Goal: Task Accomplishment & Management: Use online tool/utility

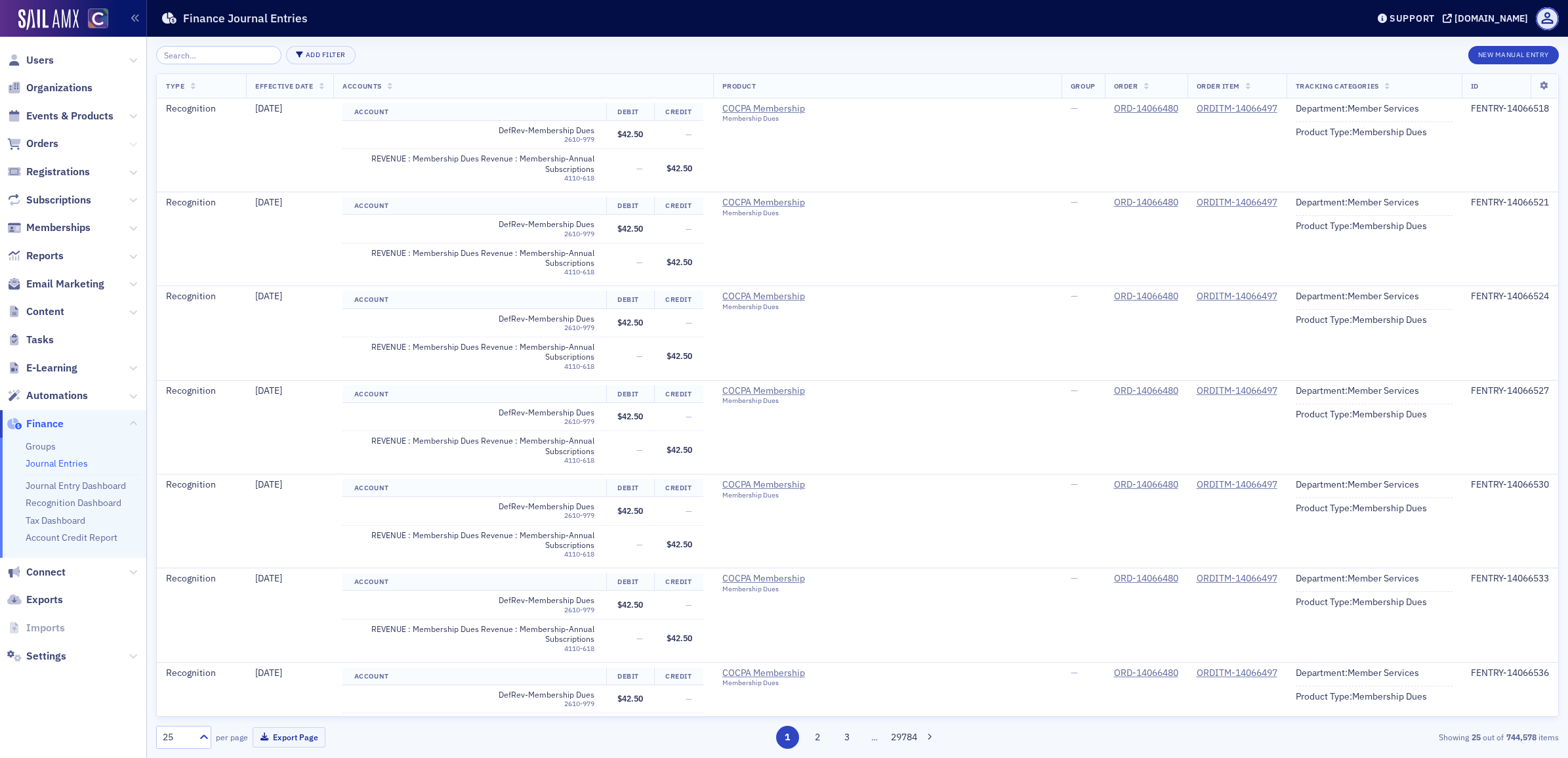
click at [134, 145] on icon at bounding box center [133, 144] width 8 height 8
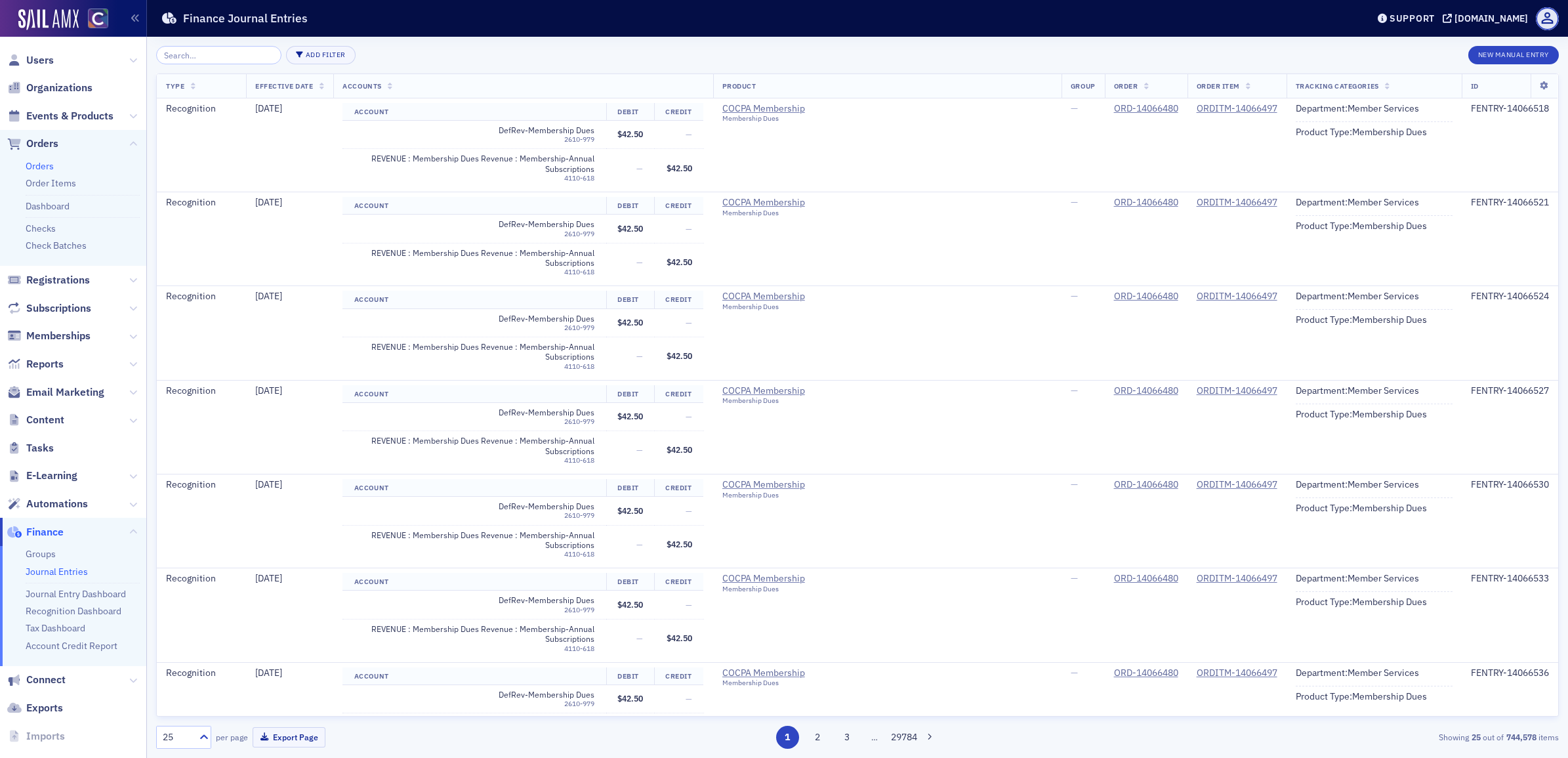
click at [51, 162] on link "Orders" at bounding box center [39, 166] width 28 height 12
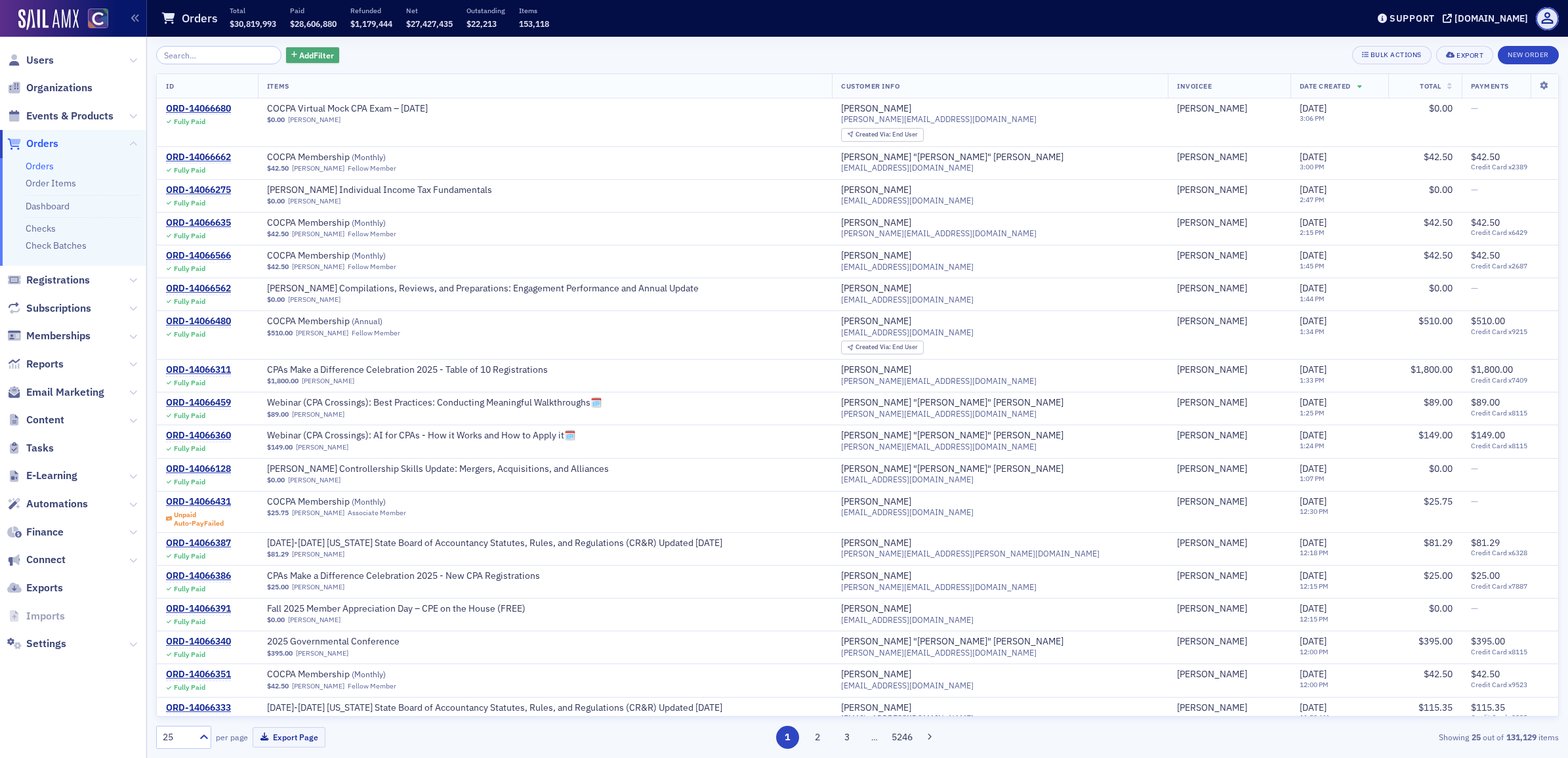
click at [300, 53] on span "Add Filter" at bounding box center [317, 56] width 35 height 12
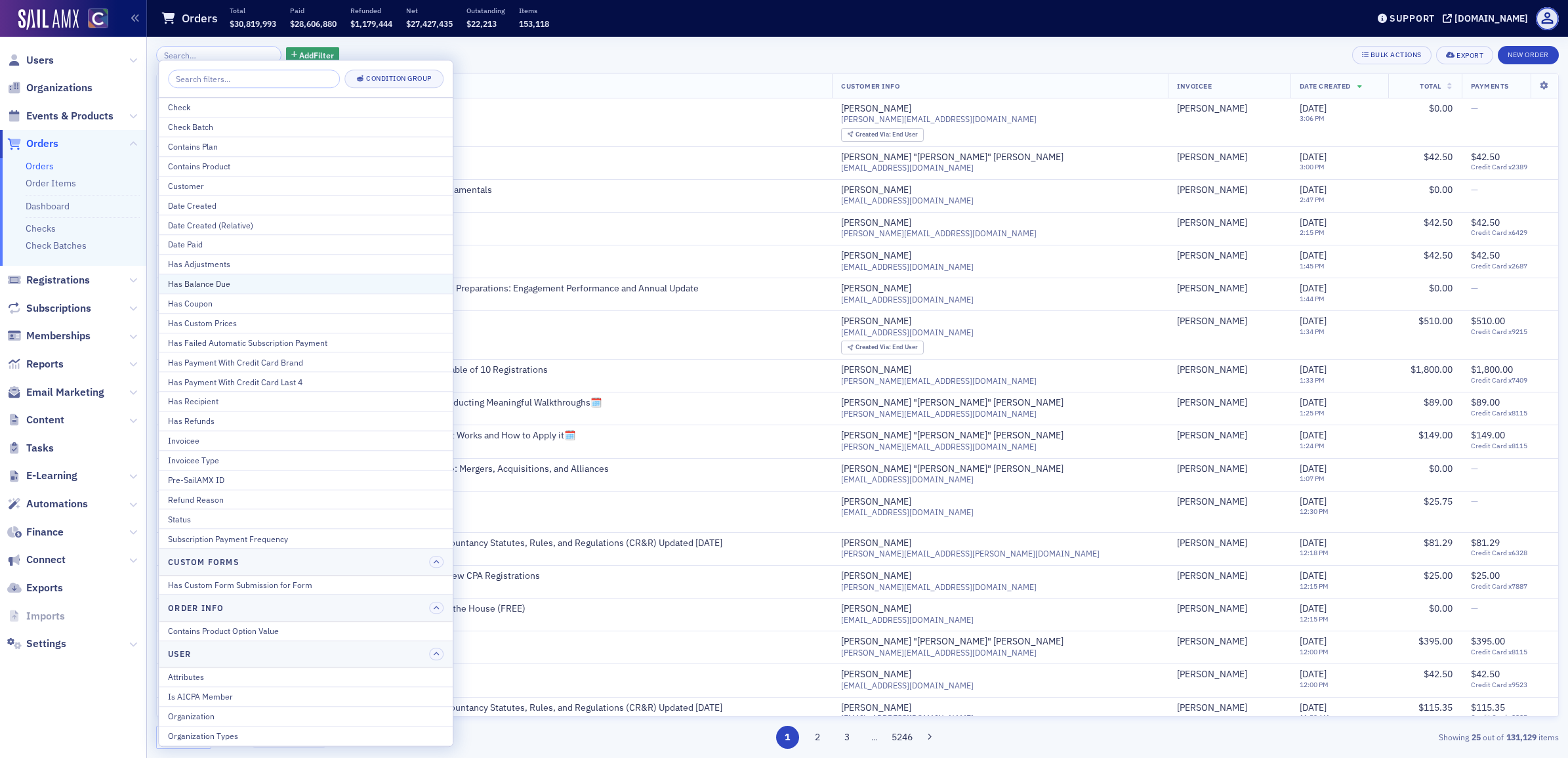
click at [223, 286] on div "Has Balance Due" at bounding box center [306, 283] width 276 height 12
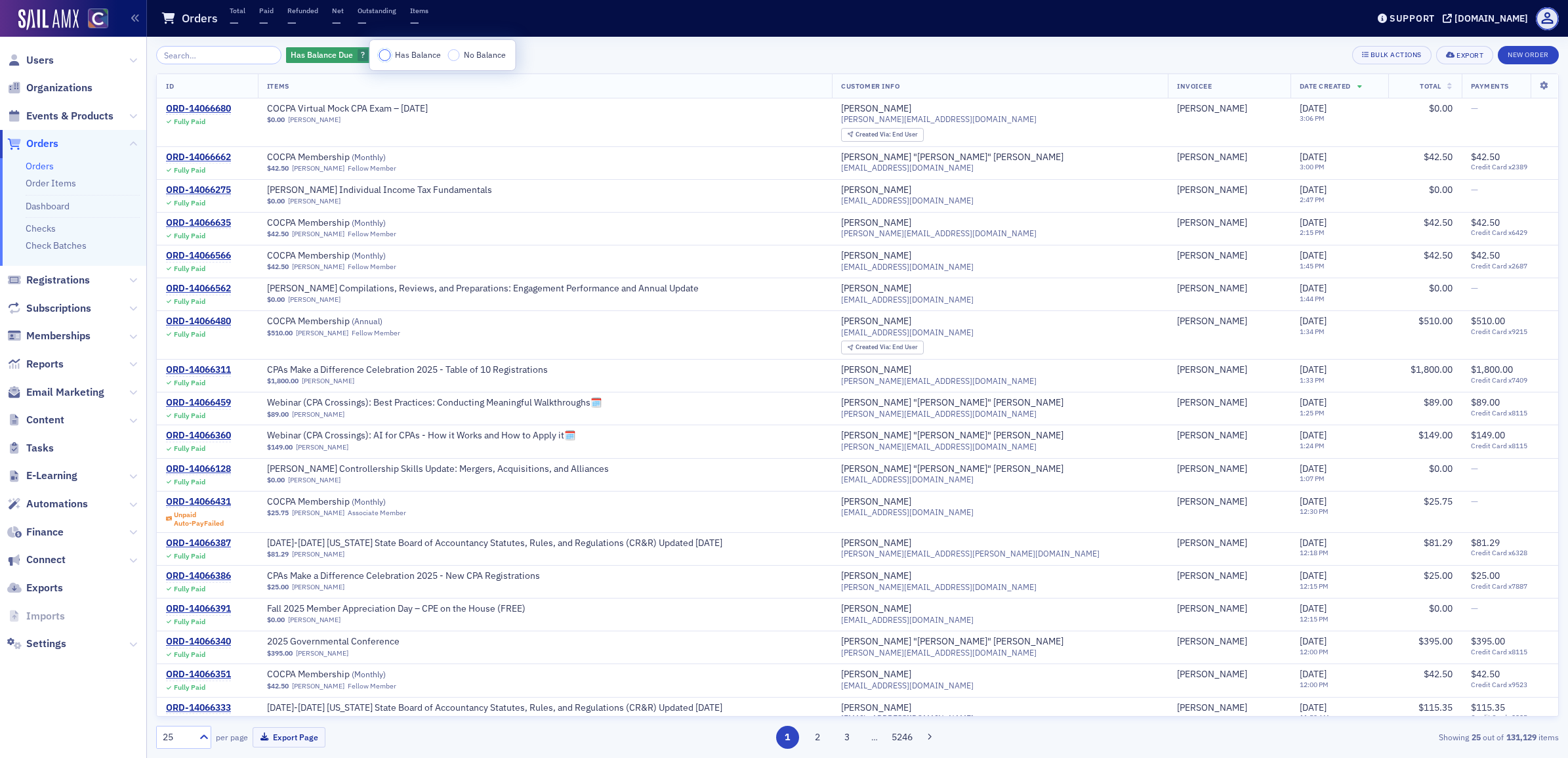
click at [385, 54] on input "Has Balance" at bounding box center [385, 56] width 12 height 12
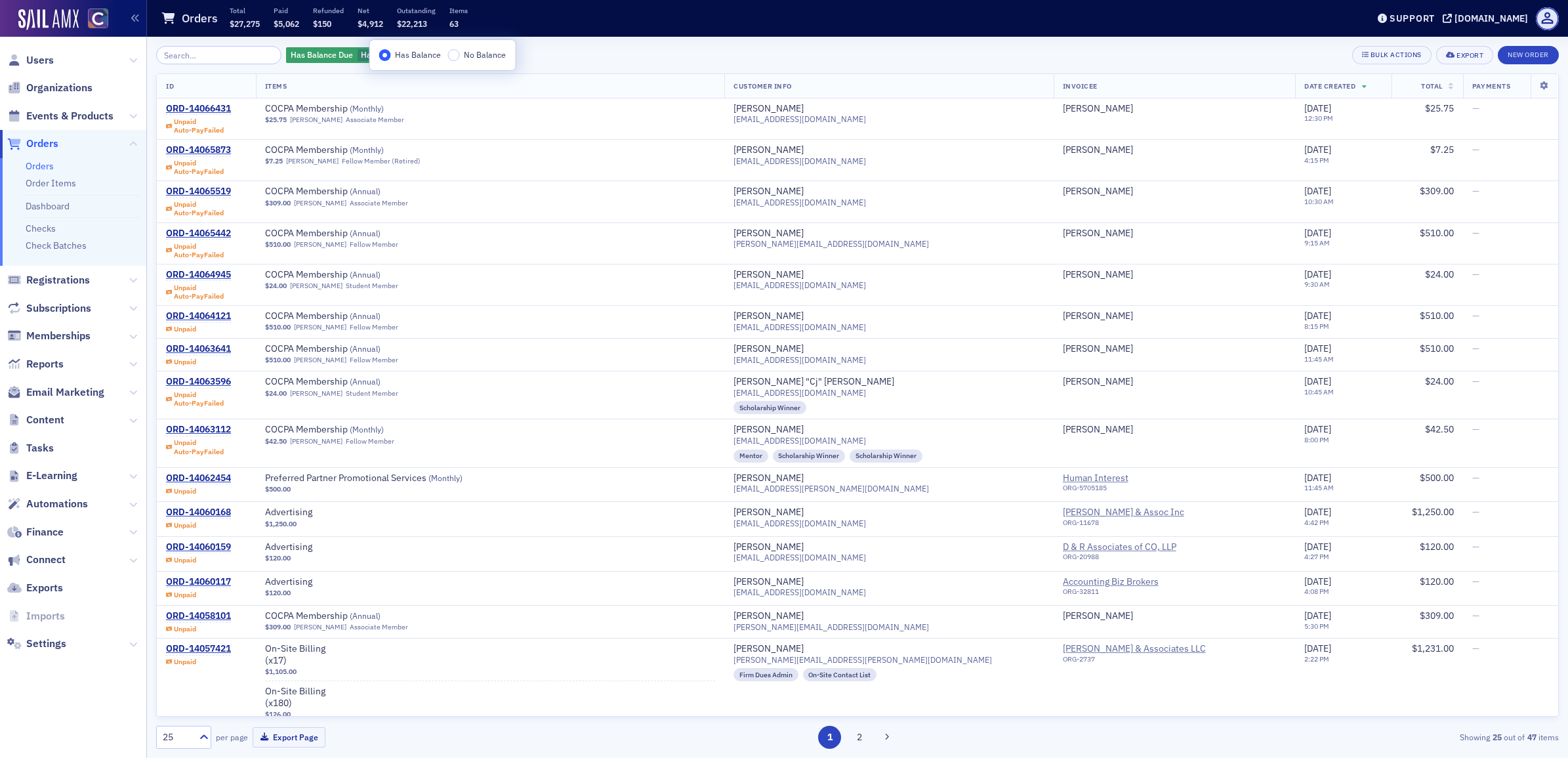
click at [538, 56] on div "Has Balance Due Has Balance Add Filter Bulk Actions Export New Order" at bounding box center [857, 55] width 1403 height 18
click at [451, 57] on span "Add Filter" at bounding box center [468, 56] width 35 height 12
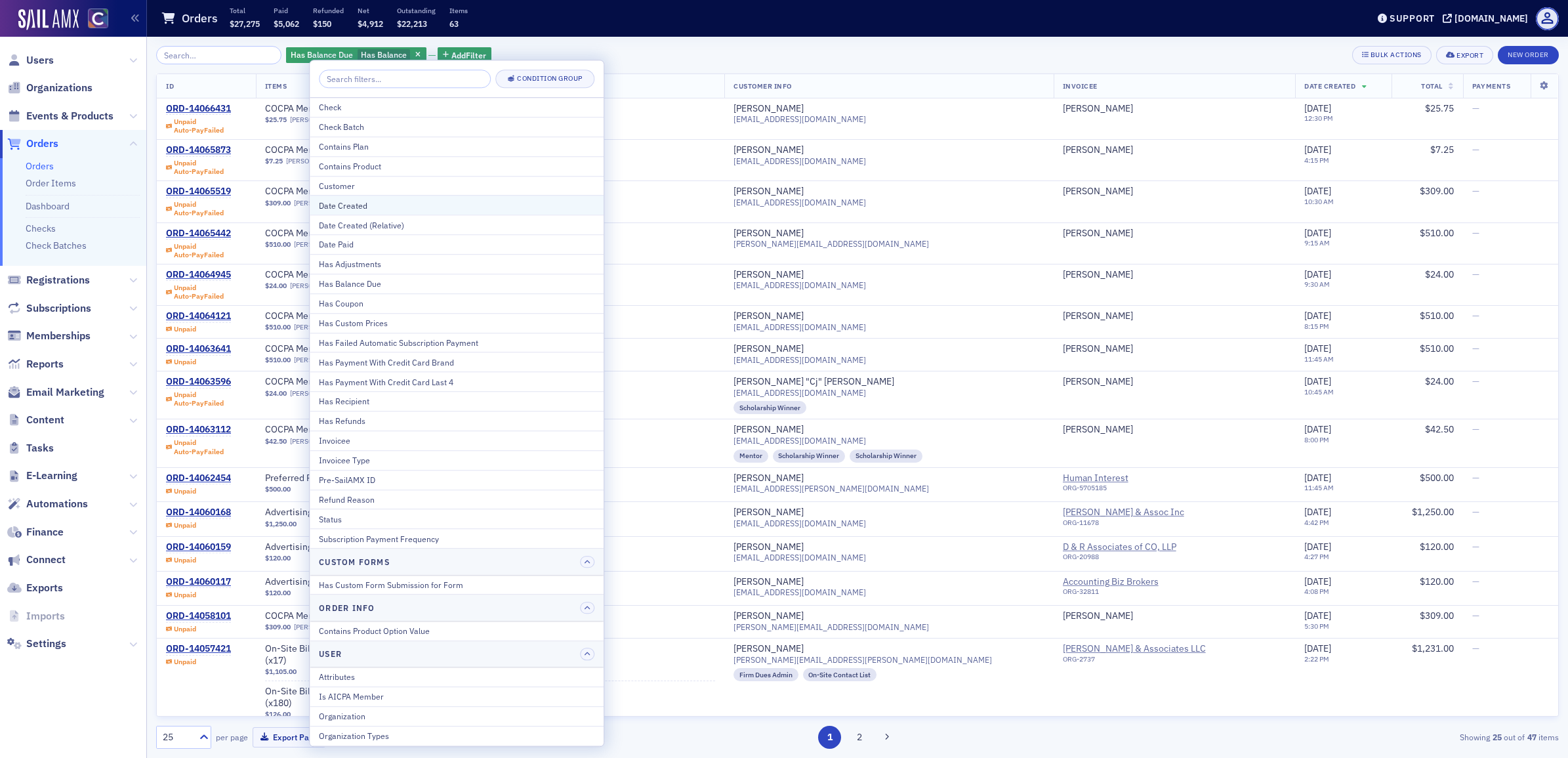
click at [425, 211] on div "Date Created" at bounding box center [457, 205] width 276 height 12
select select "9"
select select "2025"
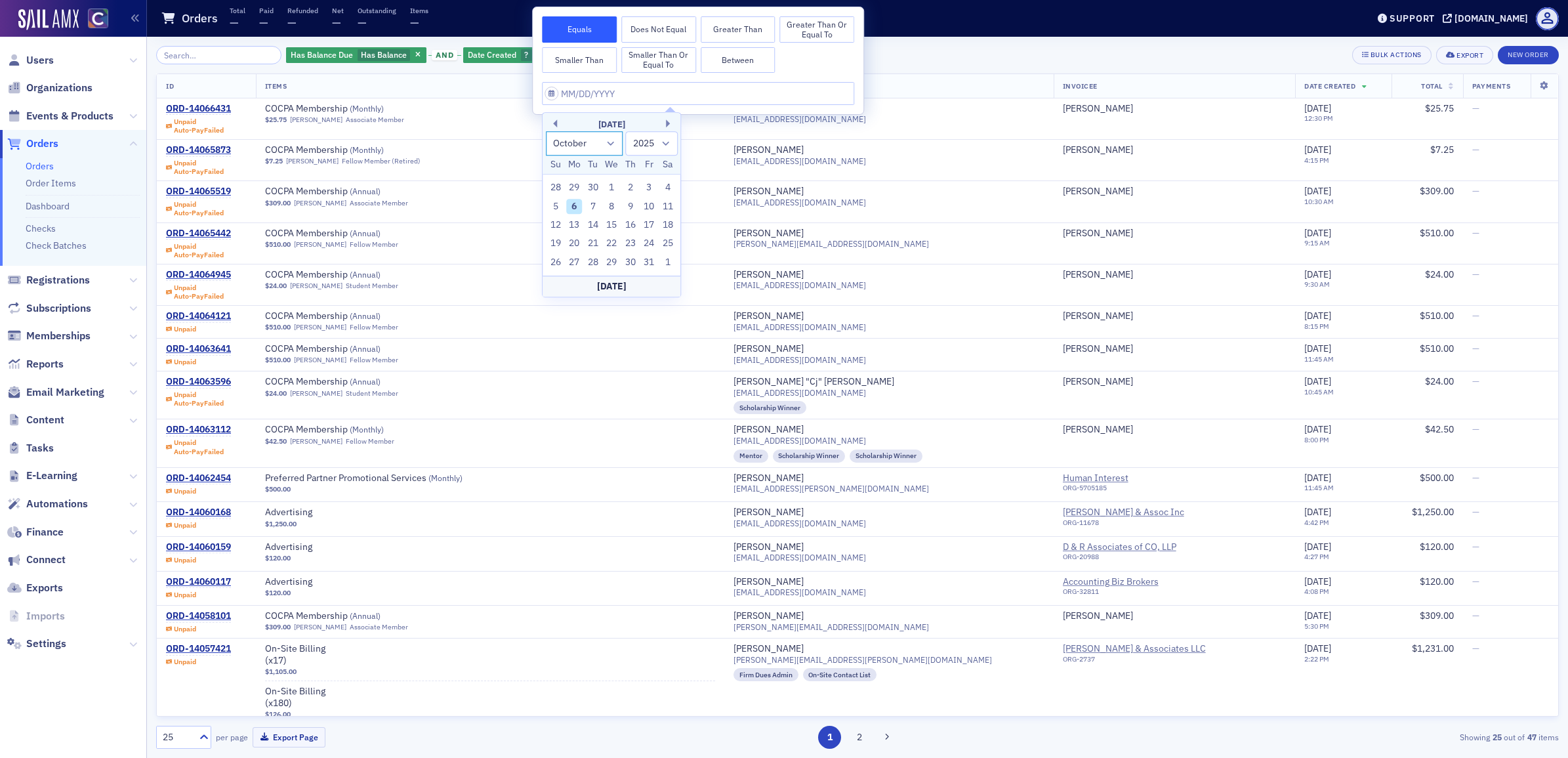
click at [611, 150] on select "January February March April May June July August September October November De…" at bounding box center [585, 143] width 77 height 24
select select "6"
click at [546, 131] on select "January February March April May June July August September October November De…" at bounding box center [585, 143] width 77 height 24
click at [591, 207] on div "8" at bounding box center [593, 206] width 15 height 15
type input "[DATE]"
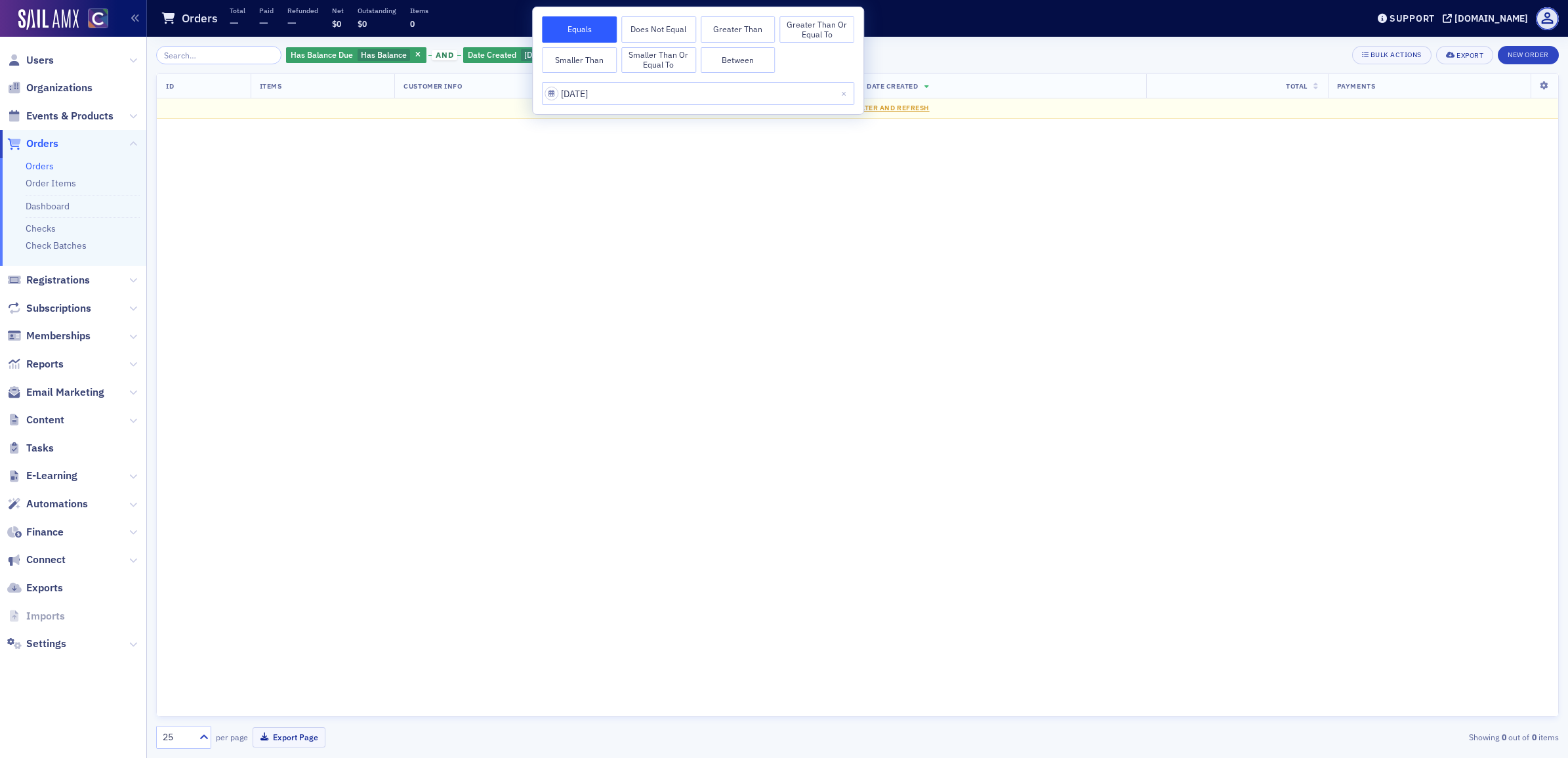
click at [595, 61] on button "Smaller Than" at bounding box center [579, 60] width 74 height 27
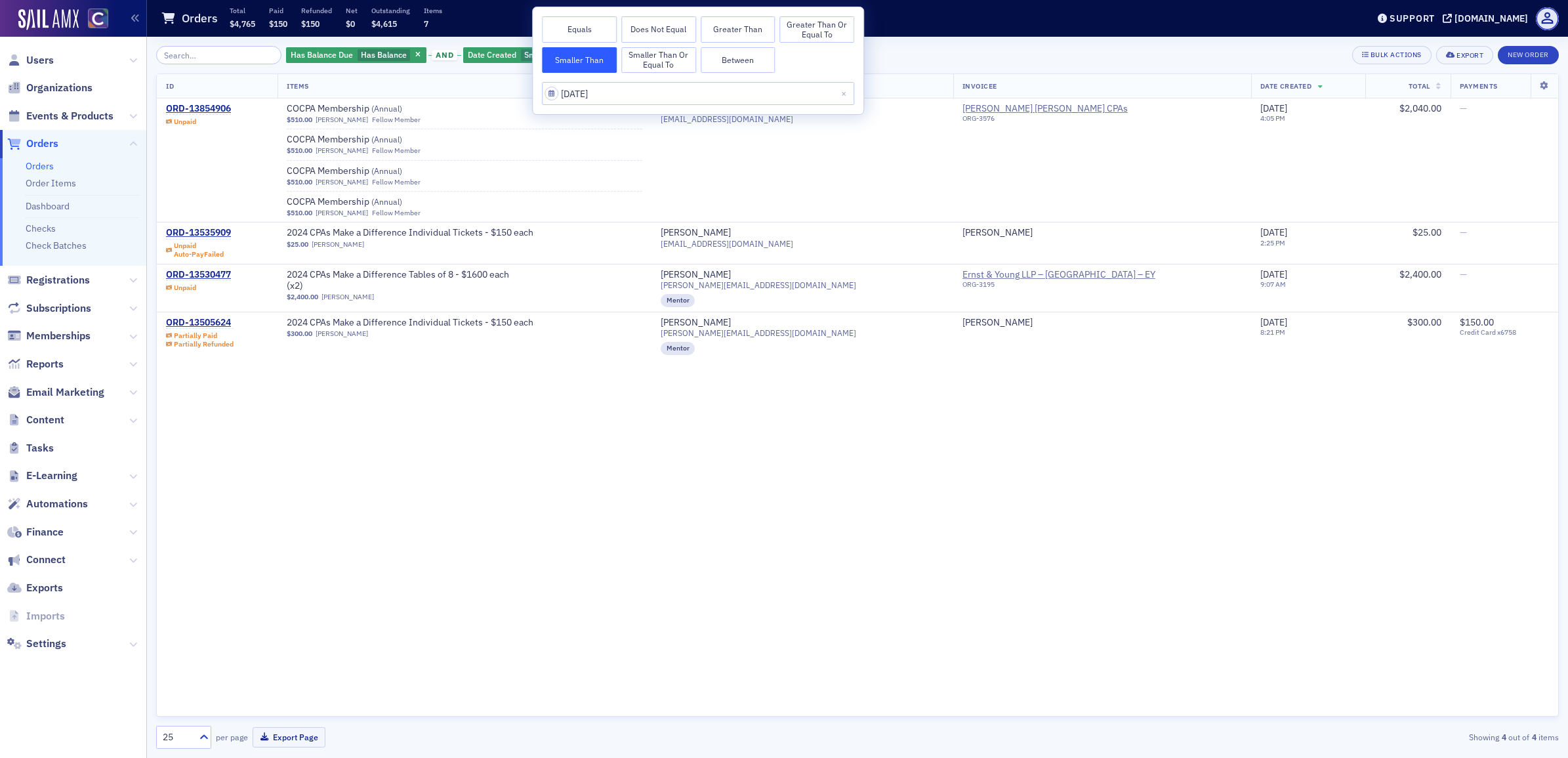
click at [900, 494] on div "ID Items Customer Info Invoicee Date Created Total Payments ORD-13854906 Unpaid…" at bounding box center [857, 394] width 1403 height 643
